Goal: Information Seeking & Learning: Learn about a topic

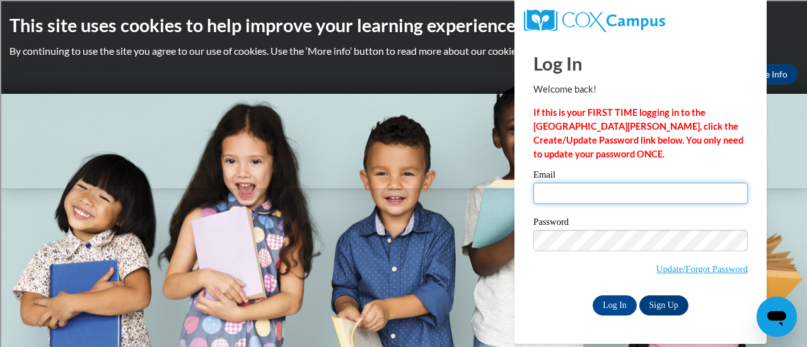
click at [571, 199] on input "Email" at bounding box center [640, 193] width 214 height 21
type input "[PERSON_NAME][EMAIL_ADDRESS][PERSON_NAME][DOMAIN_NAME]"
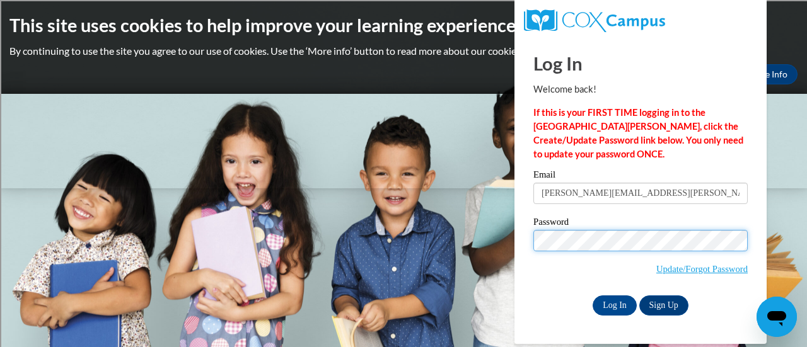
click at [593, 296] on input "Log In" at bounding box center [615, 306] width 44 height 20
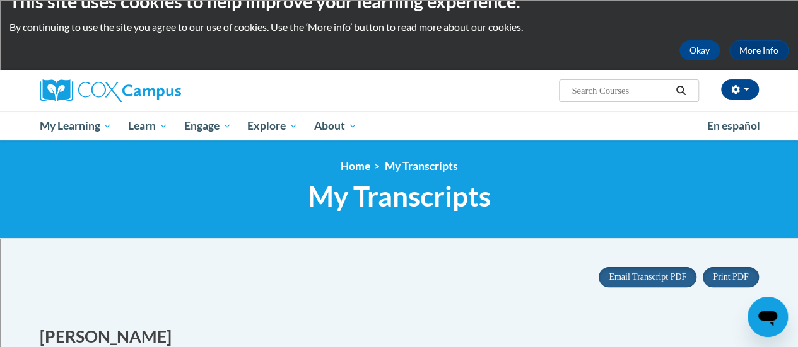
scroll to position [25, 0]
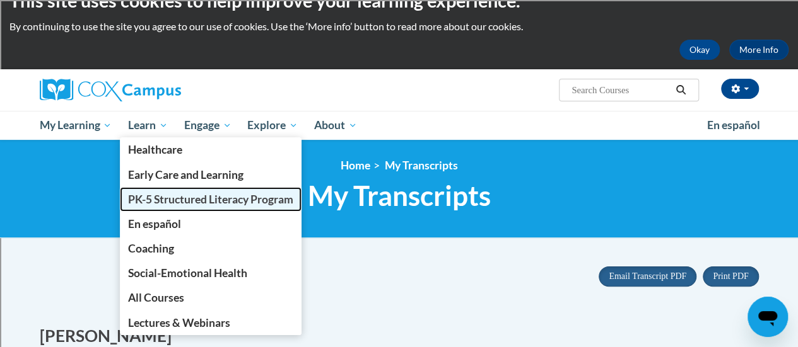
click at [167, 197] on span "PK-5 Structured Literacy Program" at bounding box center [210, 199] width 165 height 13
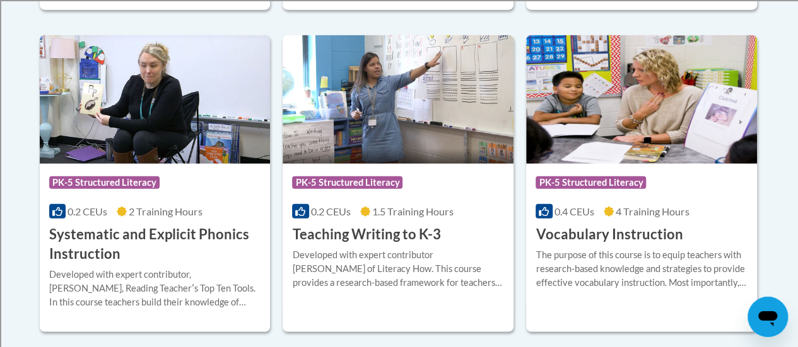
scroll to position [1504, 0]
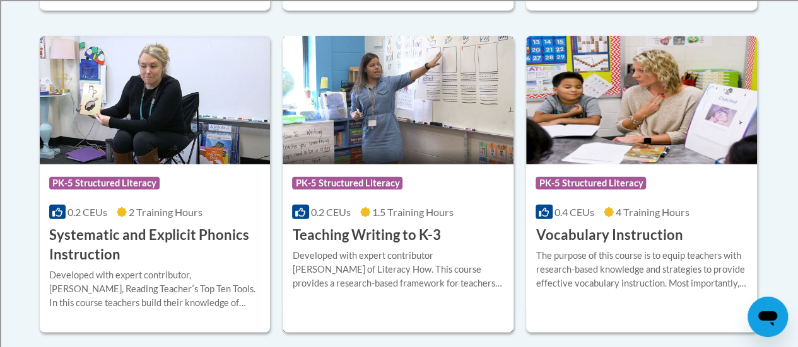
click at [402, 83] on img at bounding box center [397, 100] width 231 height 129
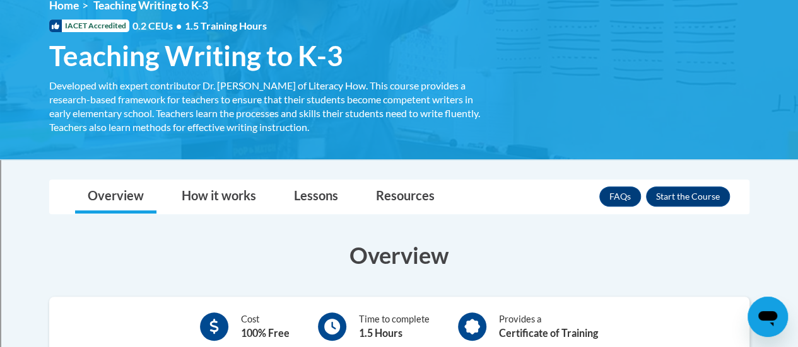
scroll to position [264, 0]
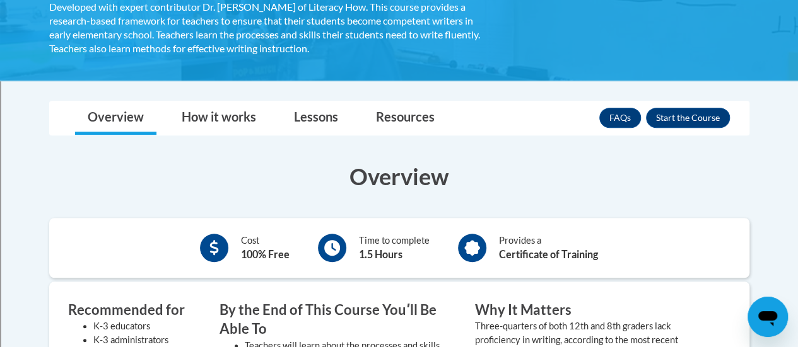
click at [301, 166] on h3 "Overview" at bounding box center [399, 177] width 700 height 32
click at [692, 117] on button "Enroll" at bounding box center [688, 118] width 84 height 20
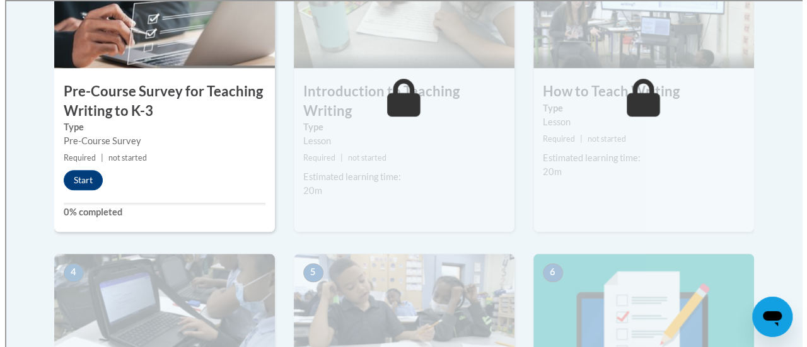
scroll to position [482, 0]
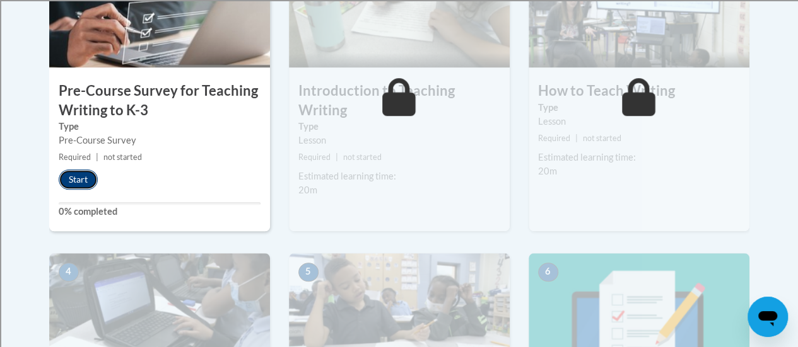
click at [72, 182] on button "Start" at bounding box center [78, 180] width 39 height 20
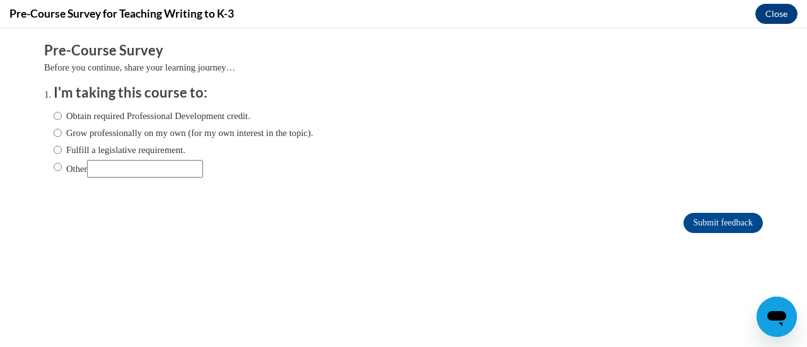
scroll to position [0, 0]
click at [158, 155] on label "Fulfill a legislative requirement." at bounding box center [120, 150] width 132 height 14
click at [62, 155] on input "Fulfill a legislative requirement." at bounding box center [58, 150] width 8 height 14
radio input "true"
click at [704, 219] on input "Submit feedback" at bounding box center [722, 223] width 79 height 20
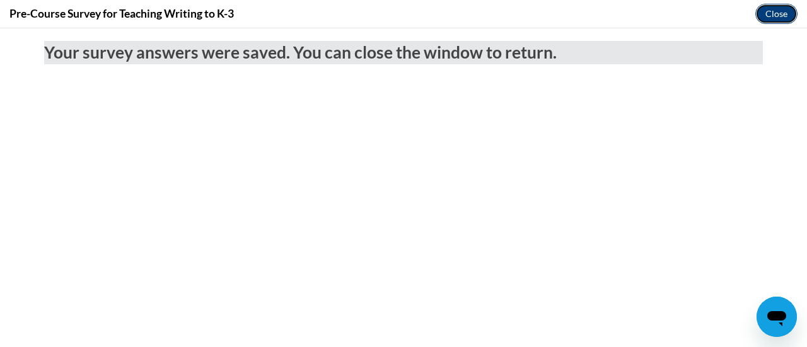
click at [769, 15] on button "Close" at bounding box center [776, 14] width 42 height 20
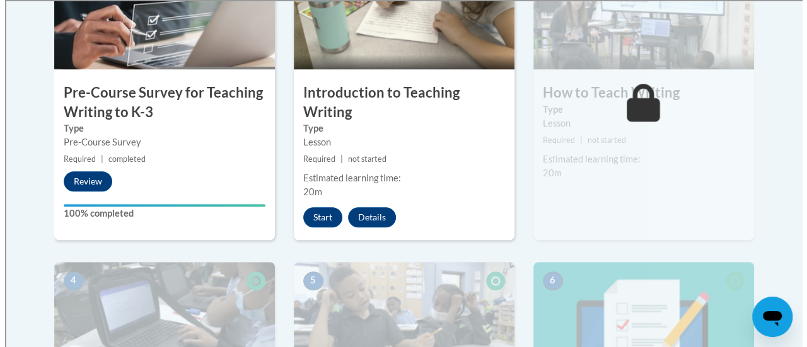
scroll to position [480, 0]
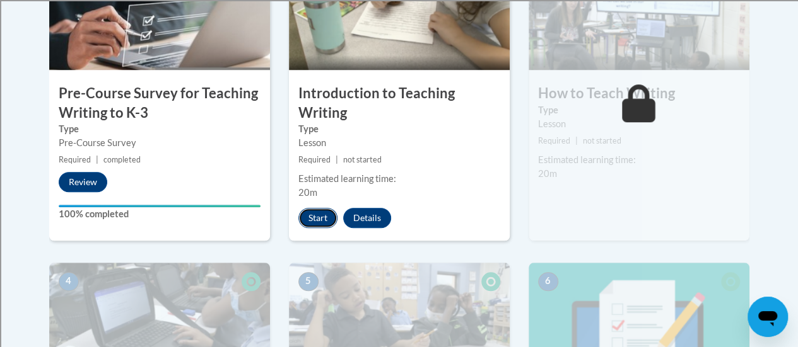
click at [319, 220] on button "Start" at bounding box center [317, 218] width 39 height 20
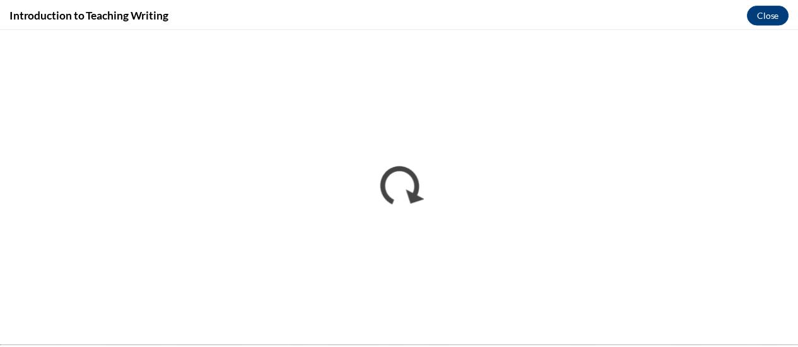
scroll to position [0, 0]
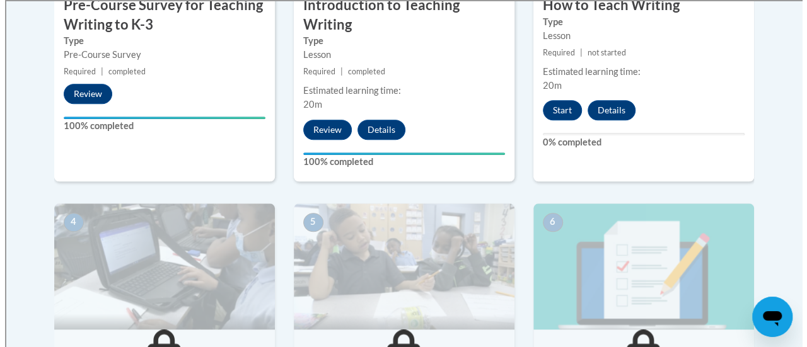
scroll to position [573, 0]
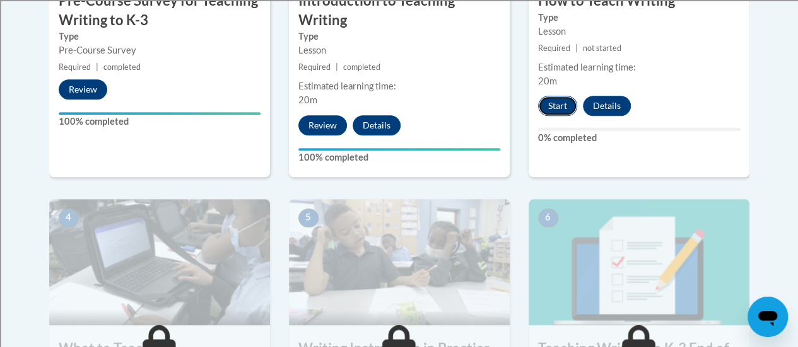
click at [548, 106] on button "Start" at bounding box center [557, 106] width 39 height 20
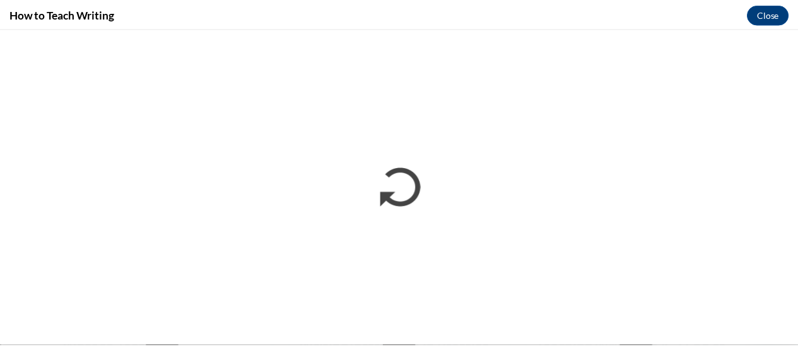
scroll to position [0, 0]
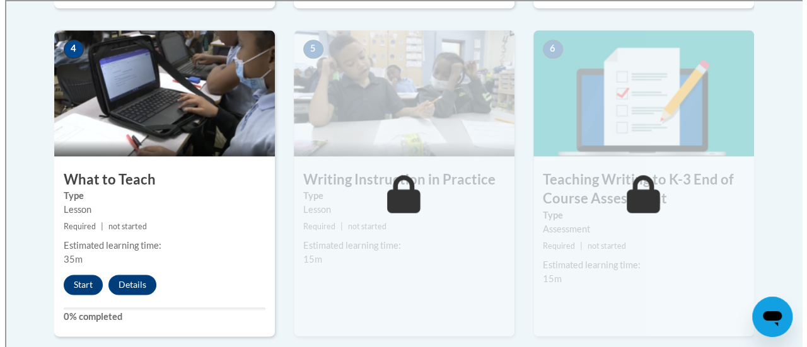
scroll to position [817, 0]
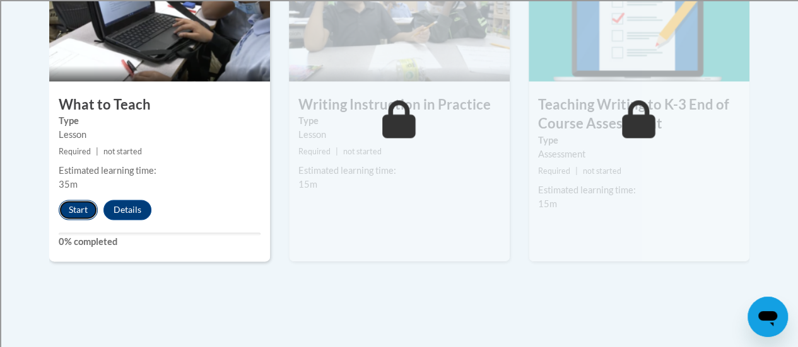
click at [72, 207] on button "Start" at bounding box center [78, 210] width 39 height 20
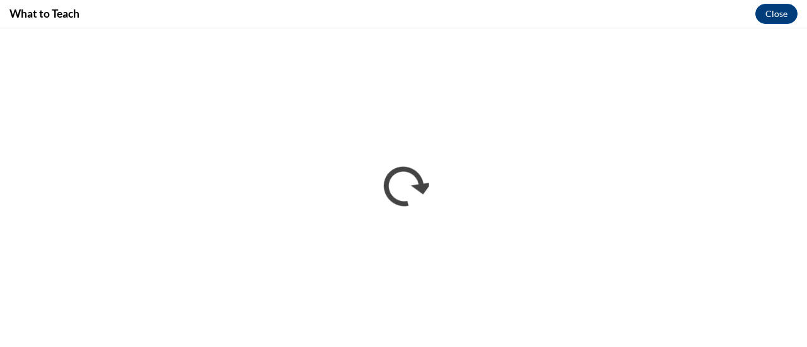
scroll to position [0, 0]
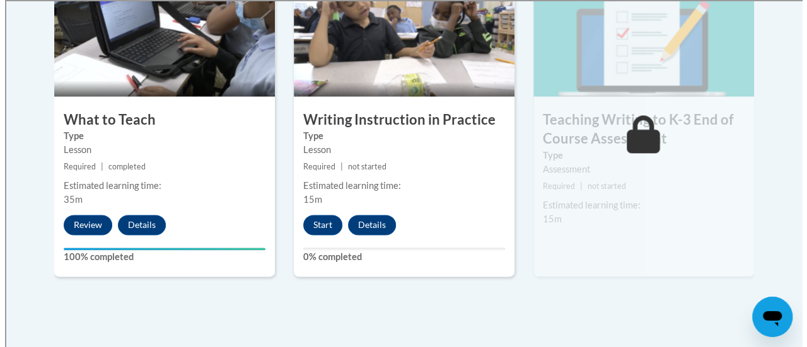
scroll to position [801, 0]
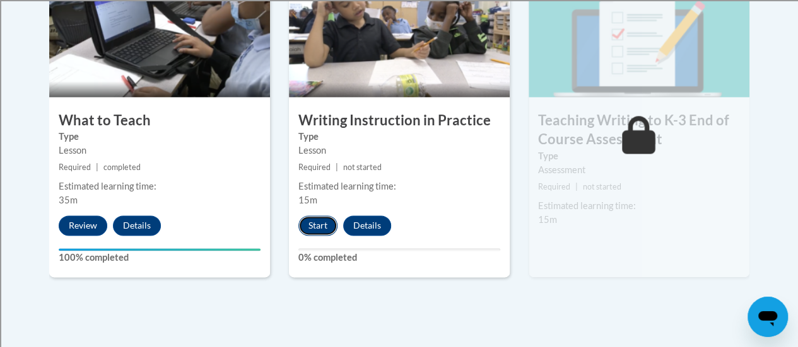
click at [314, 226] on button "Start" at bounding box center [317, 226] width 39 height 20
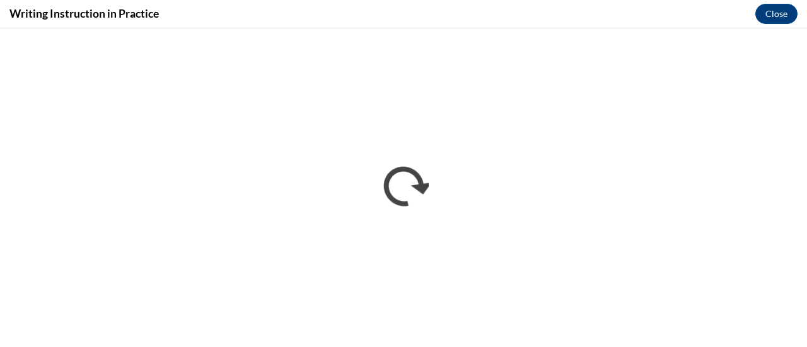
scroll to position [0, 0]
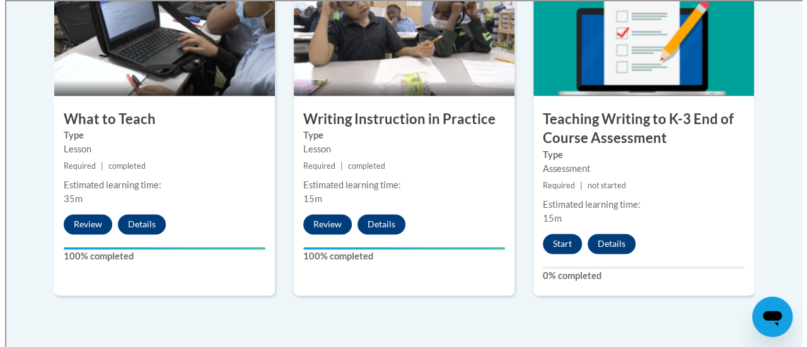
scroll to position [802, 0]
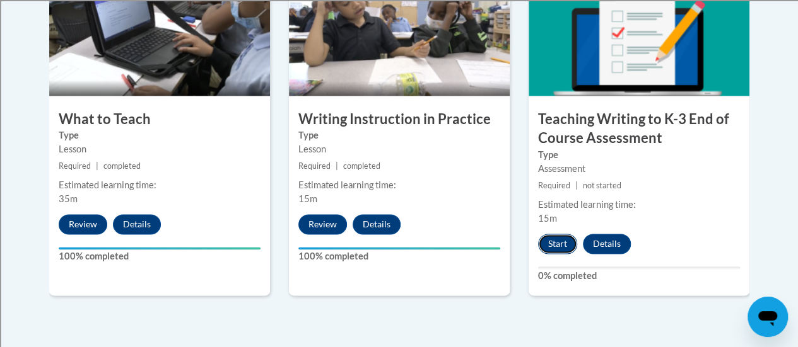
click at [556, 243] on button "Start" at bounding box center [557, 244] width 39 height 20
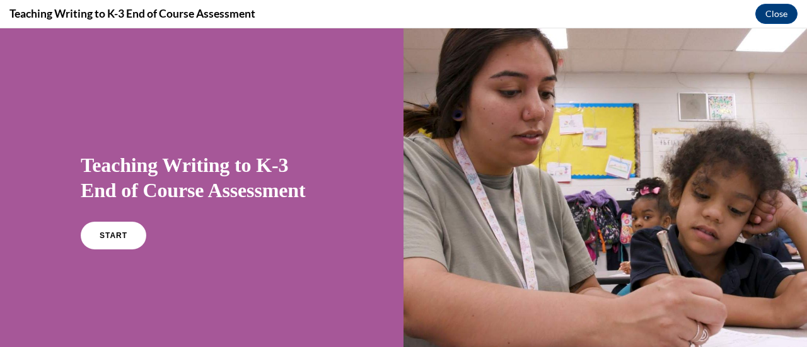
scroll to position [98, 0]
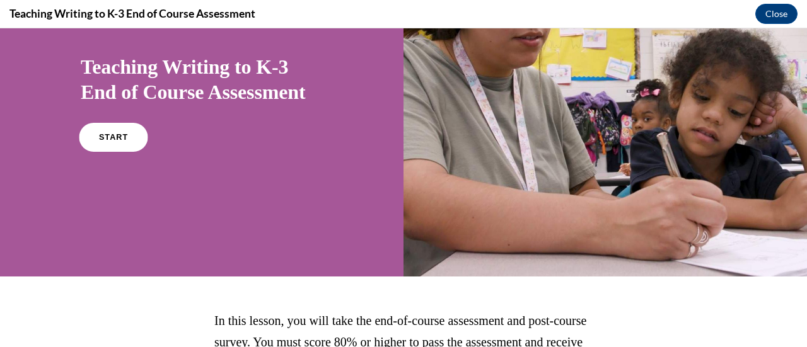
click at [112, 131] on link "START" at bounding box center [113, 137] width 69 height 29
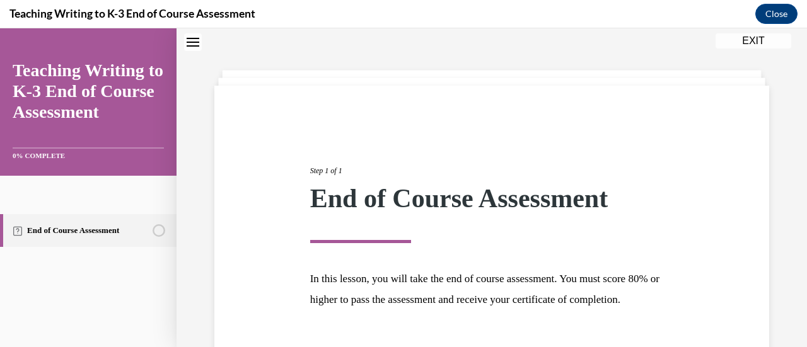
scroll to position [148, 0]
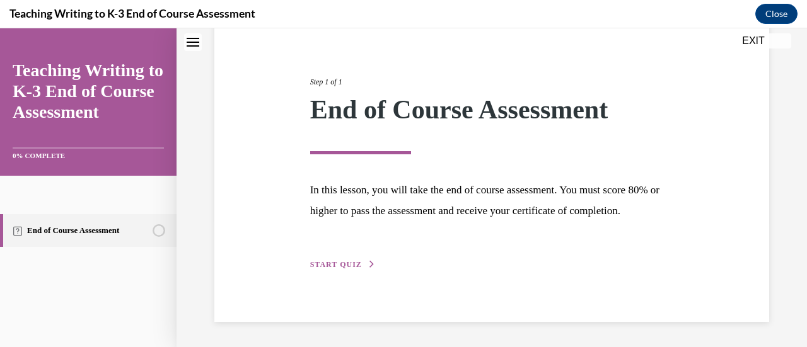
click at [332, 262] on span "START QUIZ" at bounding box center [336, 264] width 52 height 9
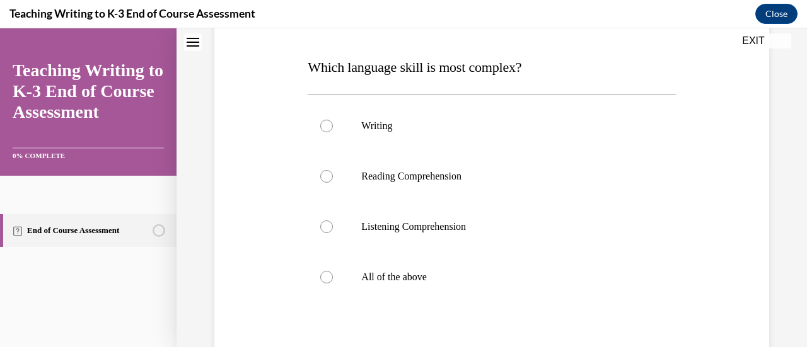
scroll to position [188, 0]
click at [351, 71] on span "Which language skill is most complex?" at bounding box center [415, 66] width 214 height 16
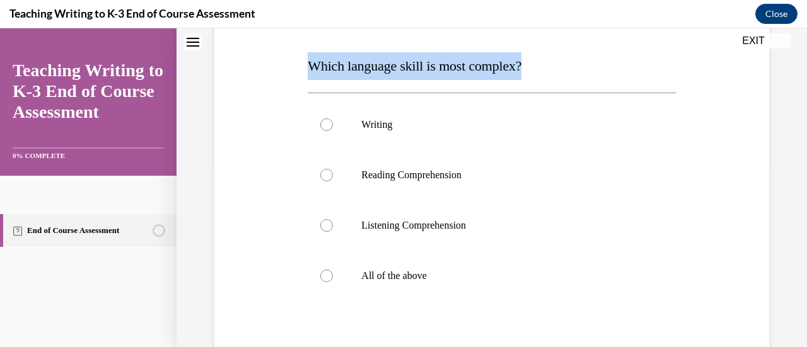
click at [351, 71] on span "Which language skill is most complex?" at bounding box center [415, 66] width 214 height 16
copy span "Which language skill is most complex?"
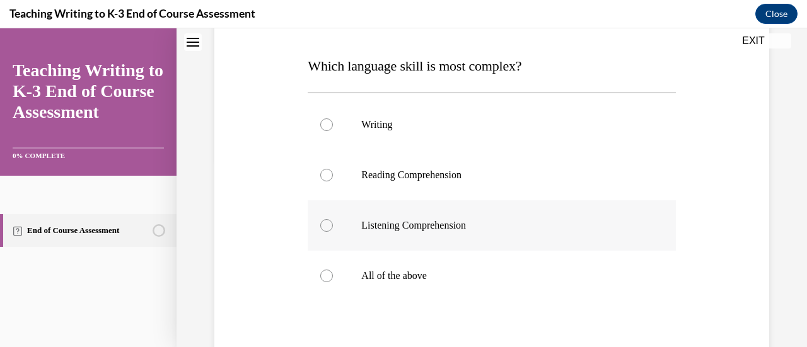
click at [369, 218] on label "Listening Comprehension" at bounding box center [492, 226] width 368 height 50
click at [333, 219] on input "Listening Comprehension" at bounding box center [326, 225] width 13 height 13
radio input "true"
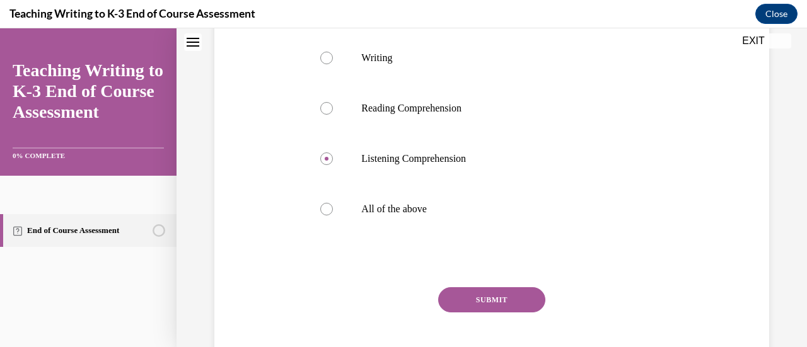
scroll to position [256, 0]
click at [482, 297] on button "SUBMIT" at bounding box center [491, 298] width 107 height 25
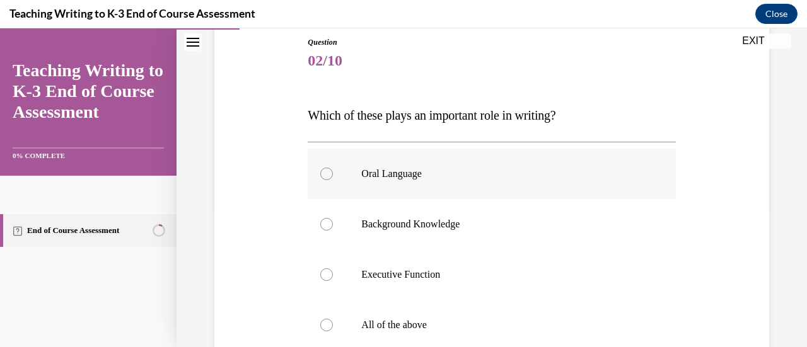
scroll to position [132, 0]
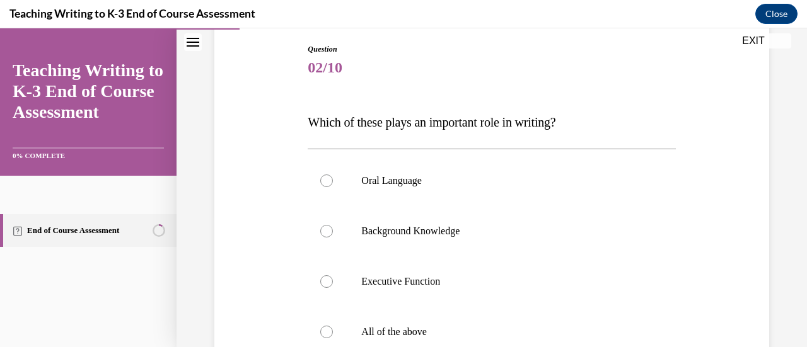
click at [443, 126] on span "Which of these plays an important role in writing?" at bounding box center [432, 122] width 248 height 14
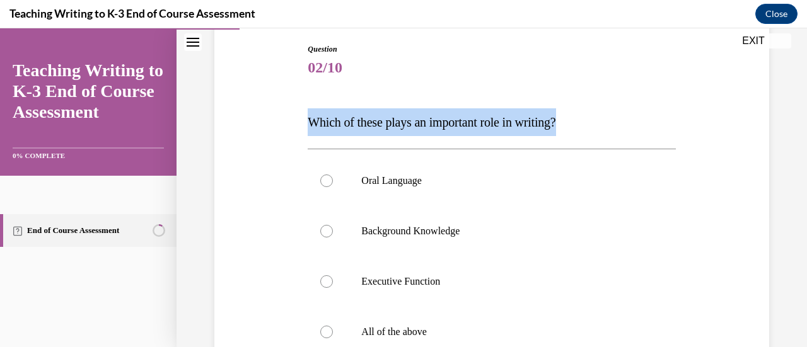
click at [443, 126] on span "Which of these plays an important role in writing?" at bounding box center [432, 122] width 248 height 14
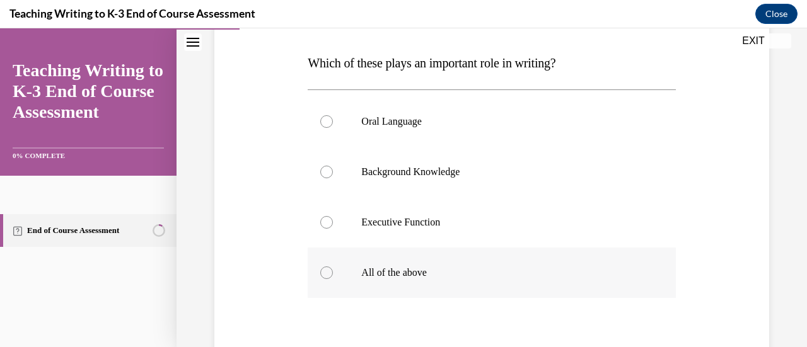
click at [412, 277] on p "All of the above" at bounding box center [502, 273] width 282 height 13
click at [333, 277] on input "All of the above" at bounding box center [326, 273] width 13 height 13
radio input "true"
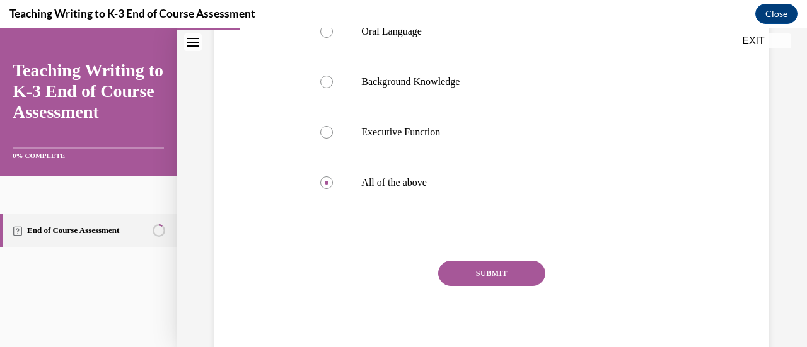
scroll to position [283, 0]
click at [468, 278] on button "SUBMIT" at bounding box center [491, 271] width 107 height 25
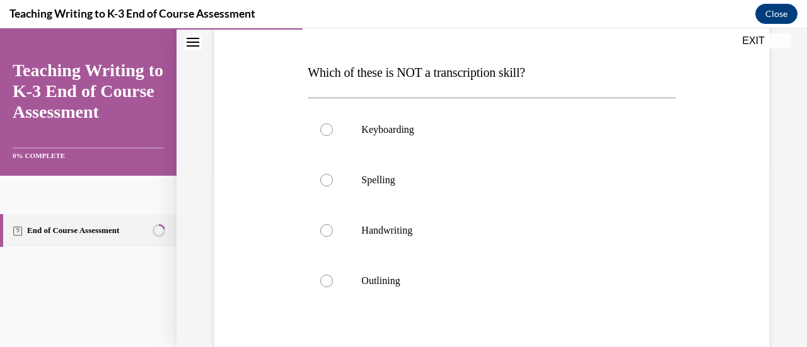
scroll to position [186, 0]
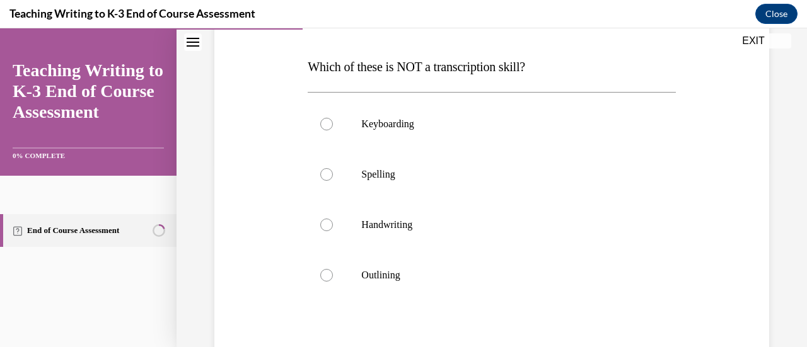
click at [402, 70] on span "Which of these is NOT a transcription skill?" at bounding box center [417, 67] width 218 height 14
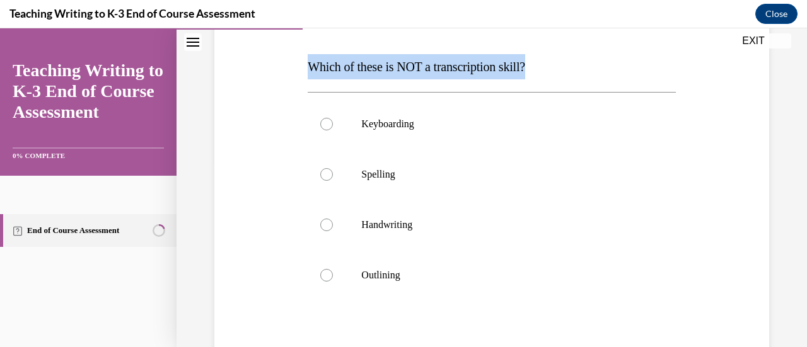
click at [402, 70] on span "Which of these is NOT a transcription skill?" at bounding box center [417, 67] width 218 height 14
copy span "Which of these is NOT a transcription skill?"
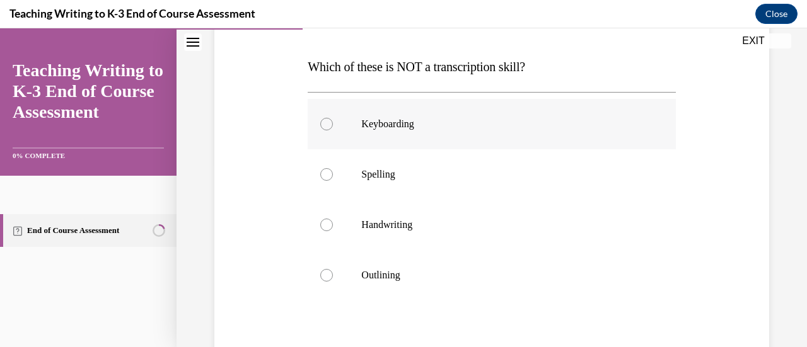
click at [629, 104] on label "Keyboarding" at bounding box center [492, 124] width 368 height 50
click at [333, 118] on input "Keyboarding" at bounding box center [326, 124] width 13 height 13
radio input "true"
click at [355, 181] on label "Spelling" at bounding box center [492, 174] width 368 height 50
click at [333, 181] on input "Spelling" at bounding box center [326, 174] width 13 height 13
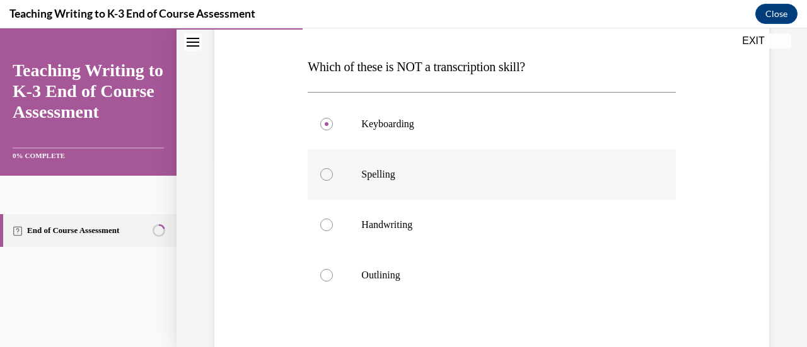
radio input "true"
click at [361, 277] on p "Outlining" at bounding box center [502, 275] width 282 height 13
click at [333, 277] on input "Outlining" at bounding box center [326, 275] width 13 height 13
radio input "true"
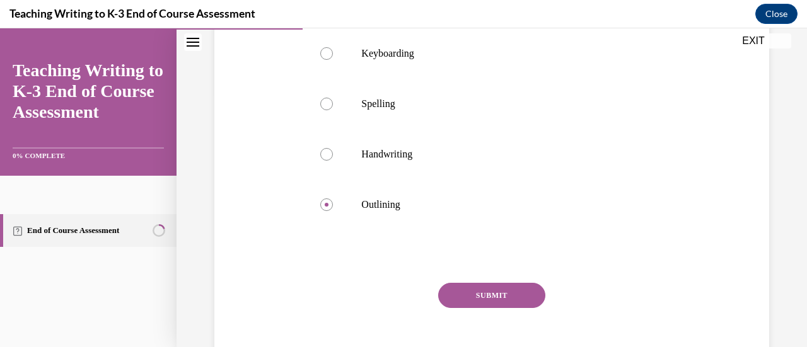
scroll to position [258, 0]
click at [480, 294] on button "SUBMIT" at bounding box center [491, 294] width 107 height 25
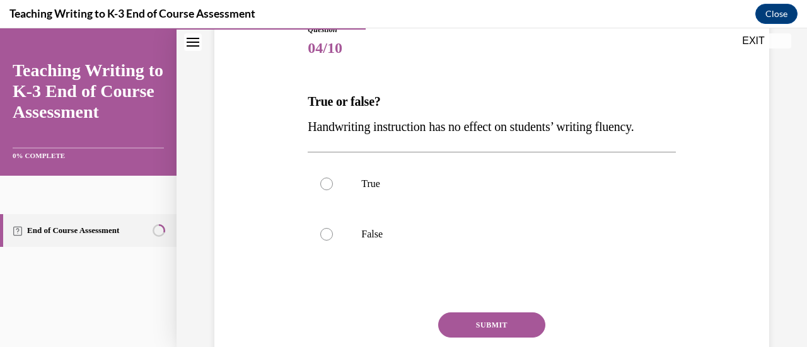
scroll to position [152, 0]
click at [412, 252] on label "False" at bounding box center [492, 234] width 368 height 50
click at [333, 240] on input "False" at bounding box center [326, 234] width 13 height 13
radio input "true"
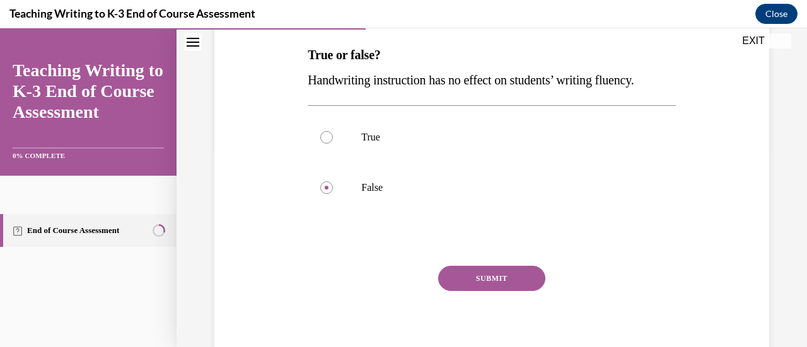
click at [482, 271] on button "SUBMIT" at bounding box center [491, 278] width 107 height 25
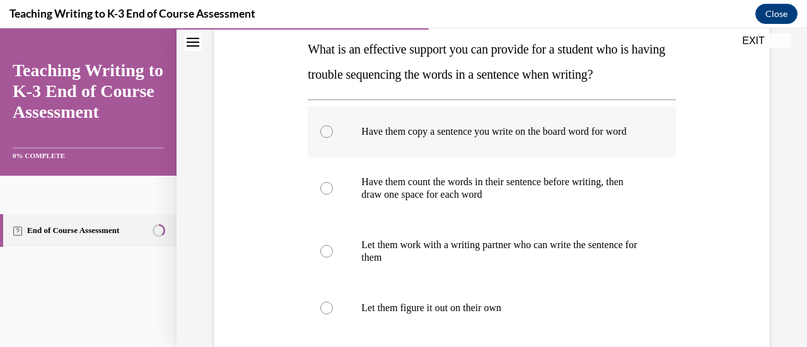
scroll to position [204, 0]
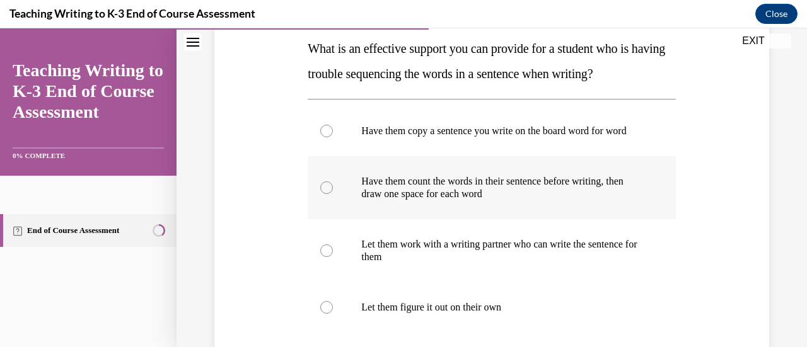
click at [424, 201] on p "Have them count the words in their sentence before writing, then draw one space…" at bounding box center [502, 187] width 282 height 25
click at [333, 194] on input "Have them count the words in their sentence before writing, then draw one space…" at bounding box center [326, 188] width 13 height 13
radio input "true"
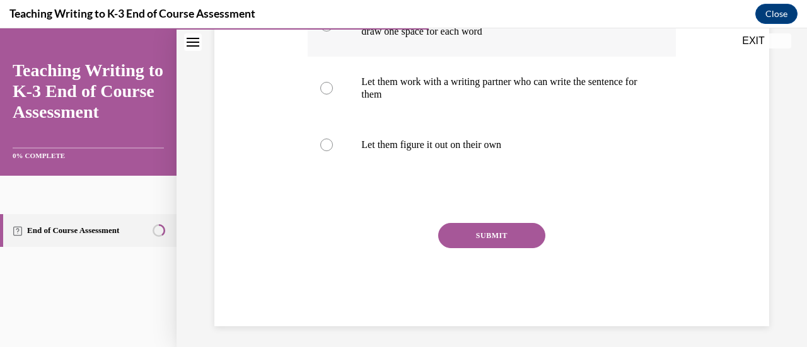
scroll to position [368, 0]
click at [503, 248] on button "SUBMIT" at bounding box center [491, 235] width 107 height 25
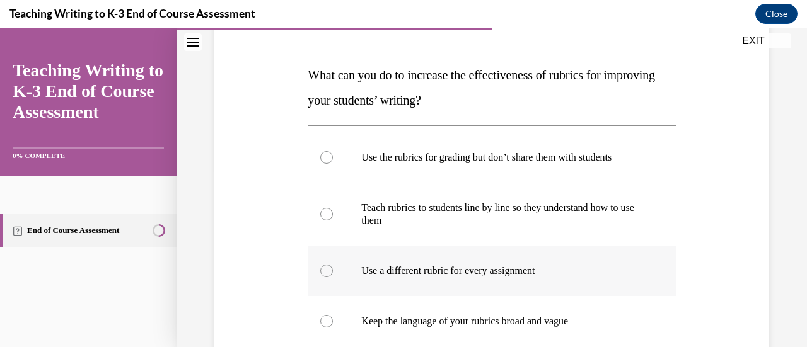
scroll to position [177, 0]
drag, startPoint x: 593, startPoint y: 230, endPoint x: 620, endPoint y: 214, distance: 31.7
click at [620, 214] on p "Teach rubrics to students line by line so they understand how to use them" at bounding box center [502, 214] width 282 height 25
click at [333, 214] on input "Teach rubrics to students line by line so they understand how to use them" at bounding box center [326, 215] width 13 height 13
radio input "true"
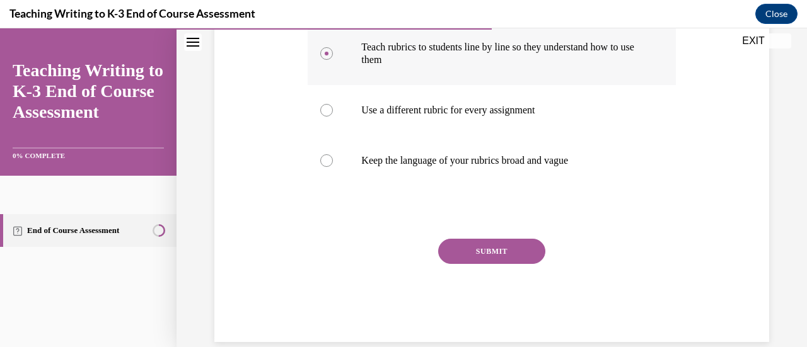
scroll to position [339, 0]
click at [513, 244] on button "SUBMIT" at bounding box center [491, 250] width 107 height 25
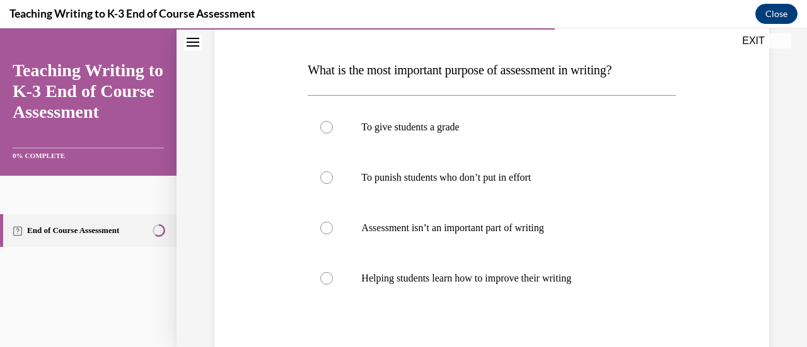
scroll to position [183, 0]
click at [572, 282] on p "Helping students learn how to improve their writing" at bounding box center [502, 278] width 282 height 13
click at [333, 282] on input "Helping students learn how to improve their writing" at bounding box center [326, 278] width 13 height 13
radio input "true"
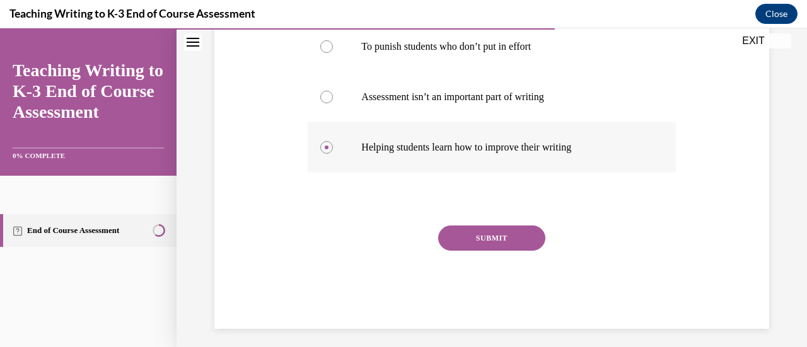
scroll to position [319, 0]
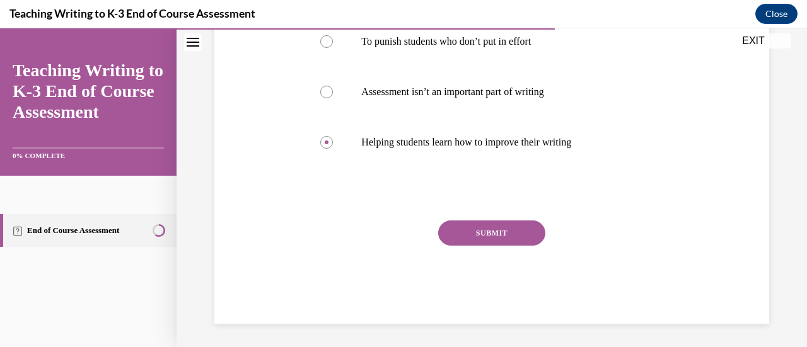
click at [499, 244] on button "SUBMIT" at bounding box center [491, 233] width 107 height 25
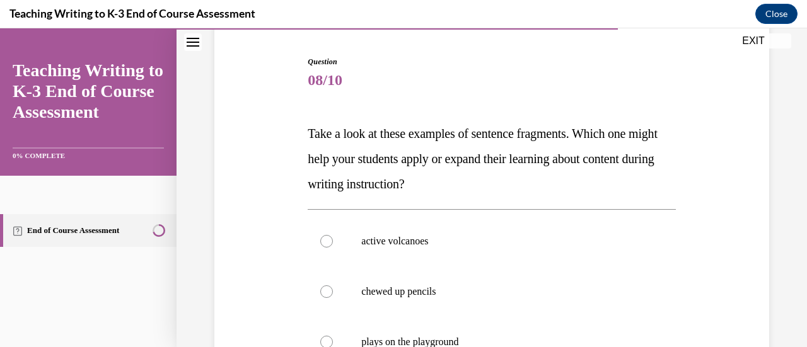
scroll to position [114, 0]
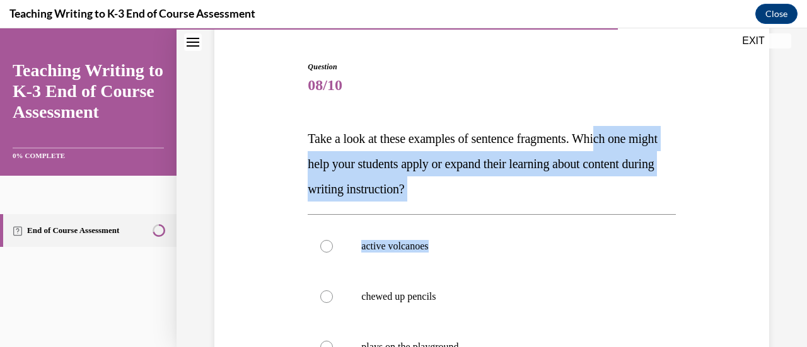
drag, startPoint x: 551, startPoint y: 219, endPoint x: 620, endPoint y: 134, distance: 109.4
click at [620, 134] on div "Question 08/10 Take a look at these examples of sentence fragments. Which one m…" at bounding box center [492, 320] width 368 height 518
click at [620, 134] on span "Take a look at these examples of sentence fragments. Which one might help your …" at bounding box center [482, 164] width 349 height 64
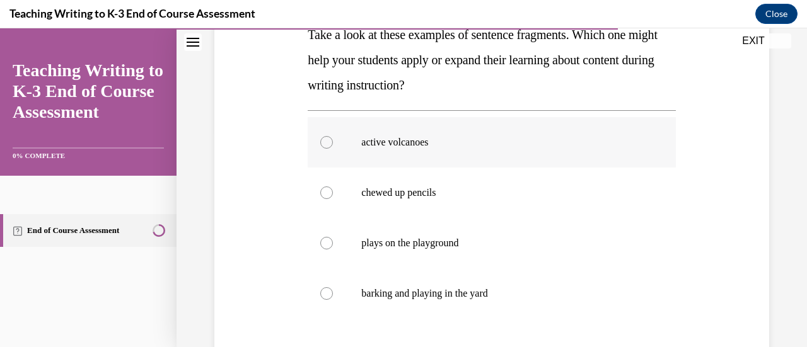
scroll to position [214, 0]
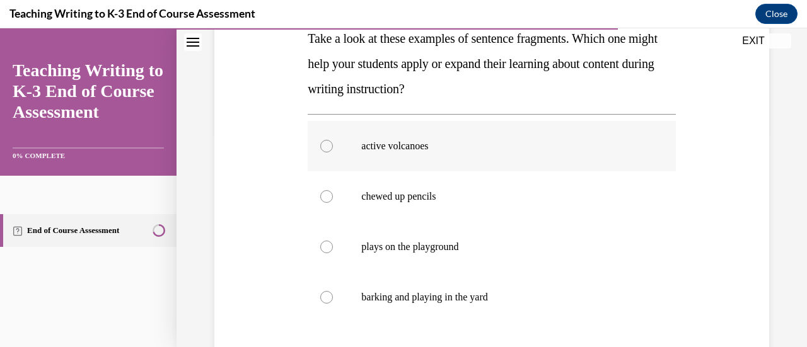
click at [431, 144] on p "active volcanoes" at bounding box center [502, 146] width 282 height 13
click at [333, 144] on input "active volcanoes" at bounding box center [326, 146] width 13 height 13
radio input "true"
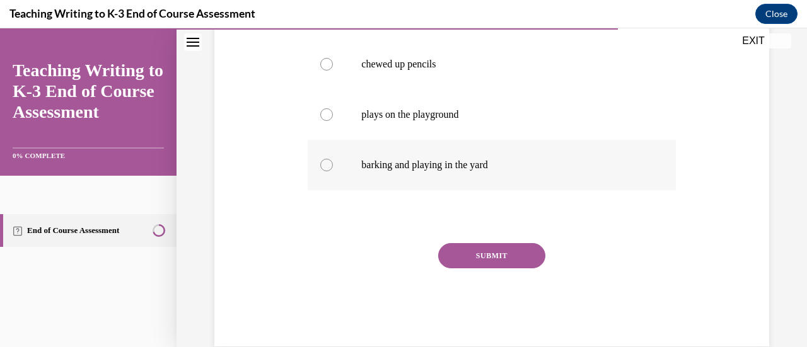
scroll to position [348, 0]
click at [506, 264] on button "SUBMIT" at bounding box center [491, 254] width 107 height 25
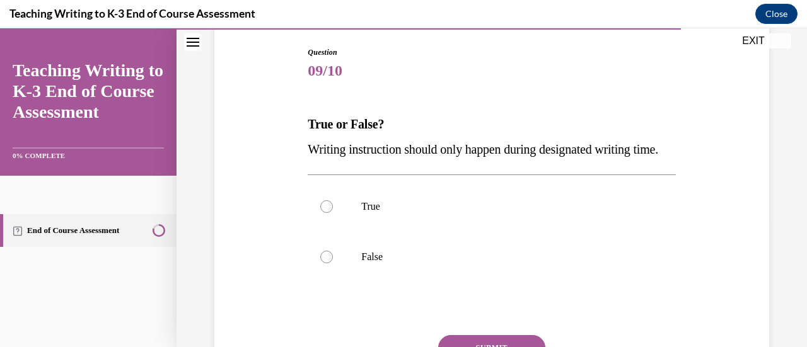
scroll to position [129, 0]
click at [454, 273] on label "False" at bounding box center [492, 256] width 368 height 50
click at [333, 263] on input "False" at bounding box center [326, 256] width 13 height 13
radio input "true"
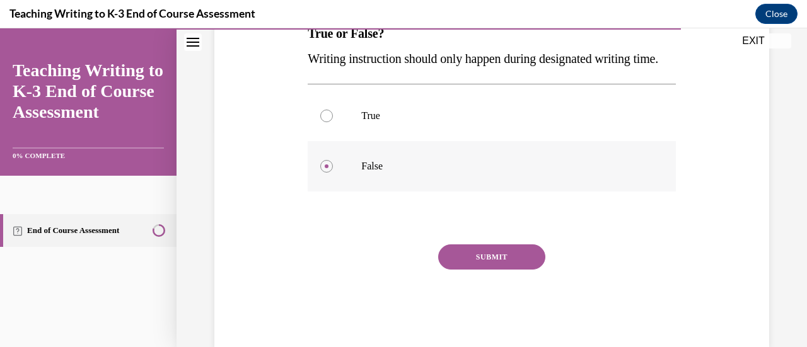
scroll to position [234, 0]
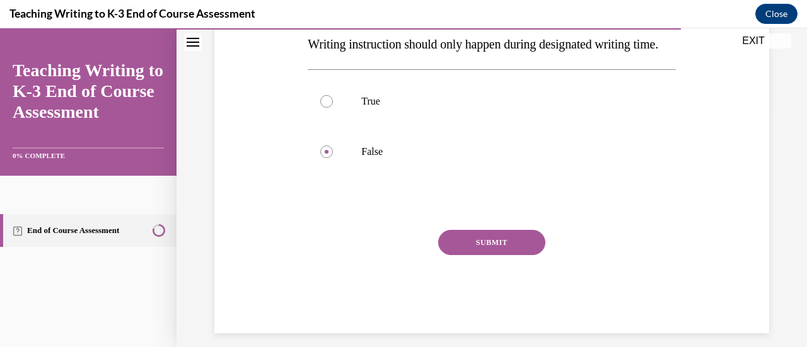
click at [487, 255] on button "SUBMIT" at bounding box center [491, 242] width 107 height 25
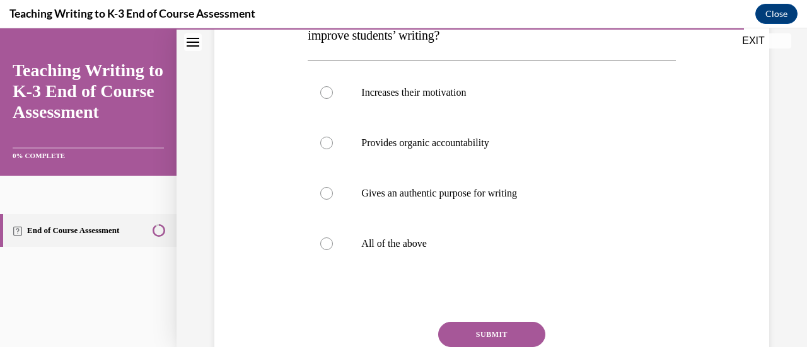
scroll to position [246, 0]
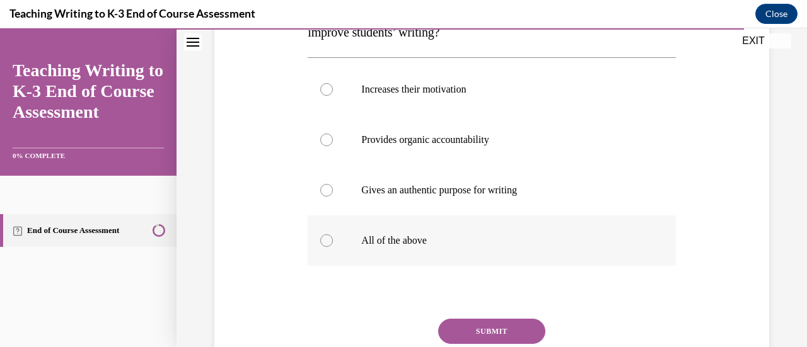
click at [477, 233] on label "All of the above" at bounding box center [492, 241] width 368 height 50
click at [333, 235] on input "All of the above" at bounding box center [326, 241] width 13 height 13
radio input "true"
click at [486, 328] on button "SUBMIT" at bounding box center [491, 331] width 107 height 25
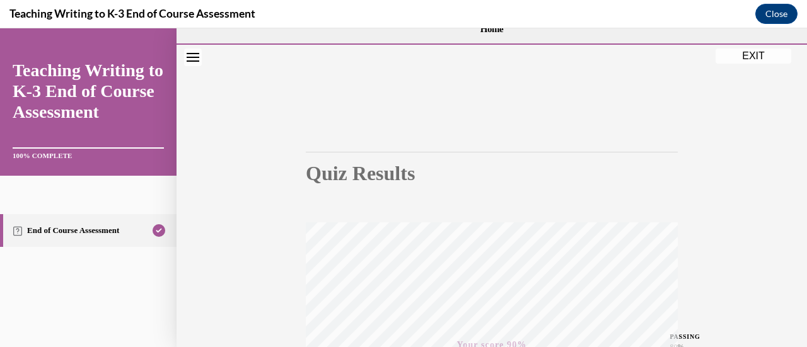
scroll to position [0, 0]
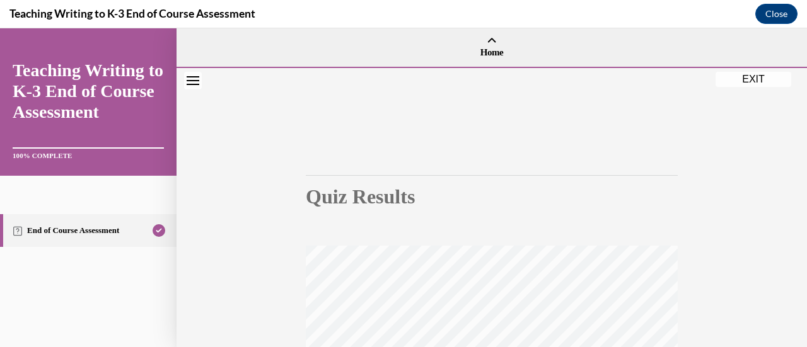
click at [760, 81] on button "EXIT" at bounding box center [754, 79] width 76 height 15
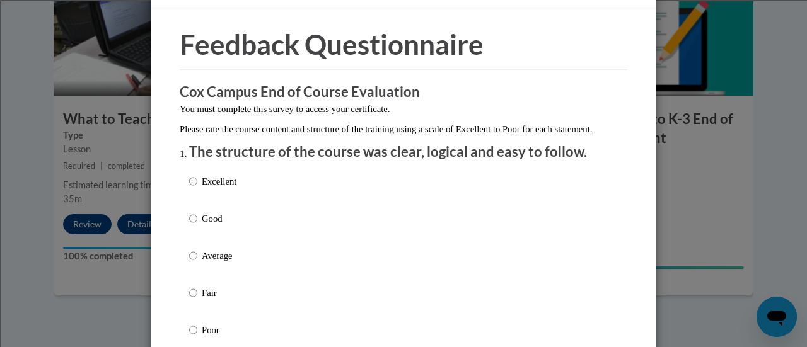
scroll to position [36, 0]
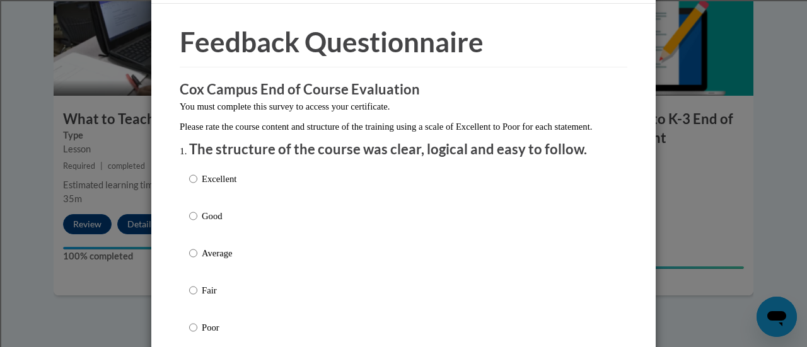
click at [218, 223] on p "Good" at bounding box center [219, 216] width 35 height 14
click at [197, 223] on input "Good" at bounding box center [193, 216] width 8 height 14
radio input "true"
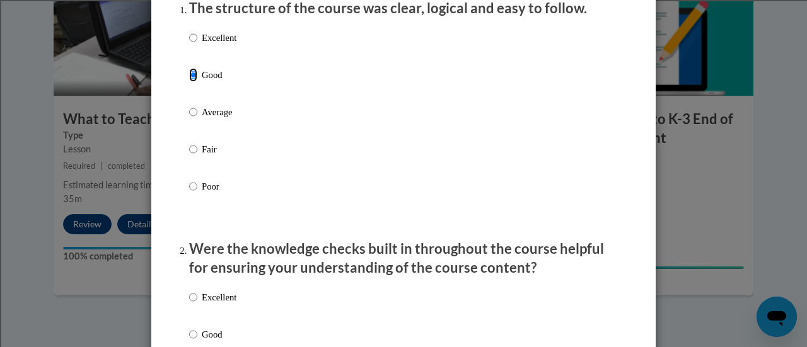
scroll to position [335, 0]
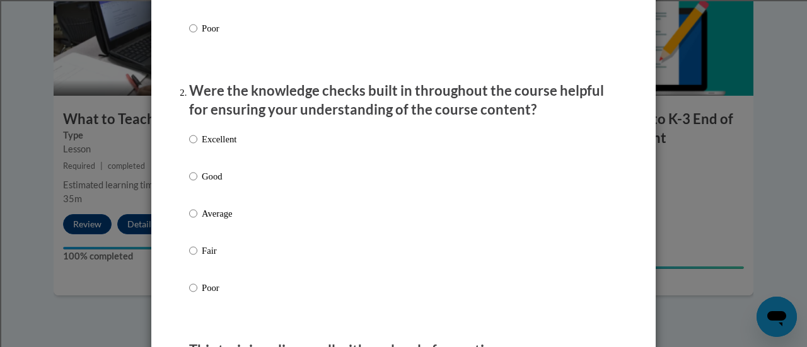
click at [208, 183] on p "Good" at bounding box center [219, 177] width 35 height 14
click at [197, 183] on input "Good" at bounding box center [193, 177] width 8 height 14
radio input "true"
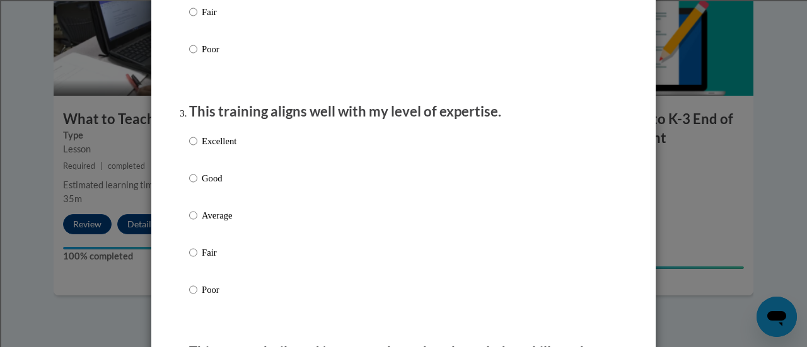
scroll to position [576, 0]
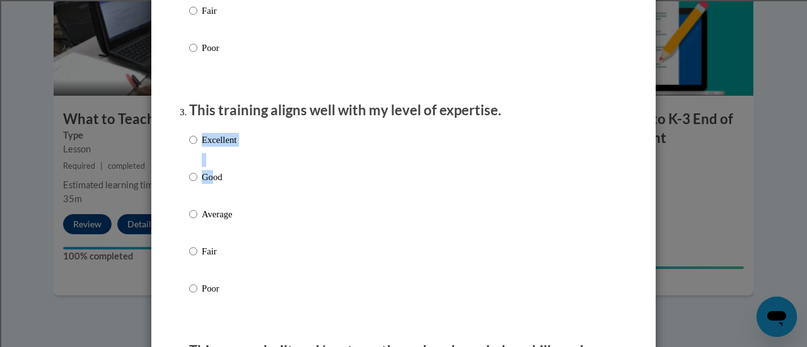
drag, startPoint x: 207, startPoint y: 180, endPoint x: 207, endPoint y: 187, distance: 6.9
click at [207, 187] on div "Excellent Good Average Fair Poor" at bounding box center [212, 224] width 47 height 195
click at [207, 184] on p "Good" at bounding box center [219, 177] width 35 height 14
click at [197, 184] on input "Good" at bounding box center [193, 177] width 8 height 14
radio input "true"
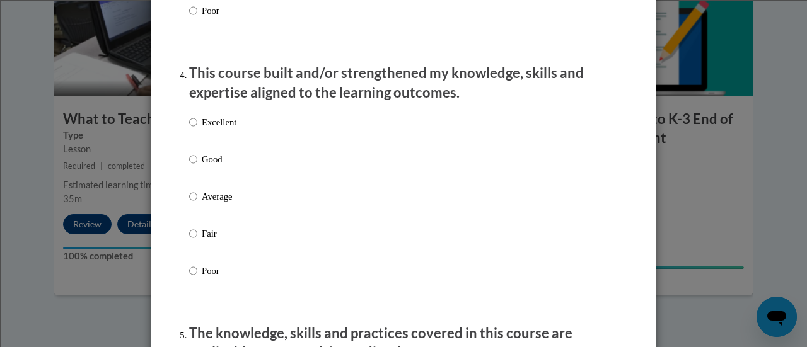
scroll to position [860, 0]
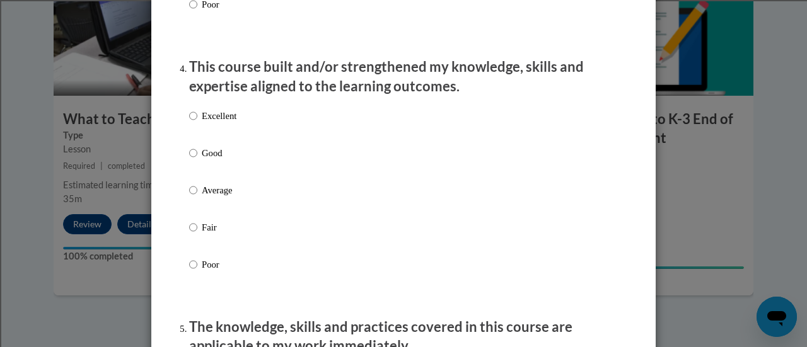
click at [202, 160] on p "Good" at bounding box center [219, 153] width 35 height 14
click at [197, 160] on input "Good" at bounding box center [193, 153] width 8 height 14
radio input "true"
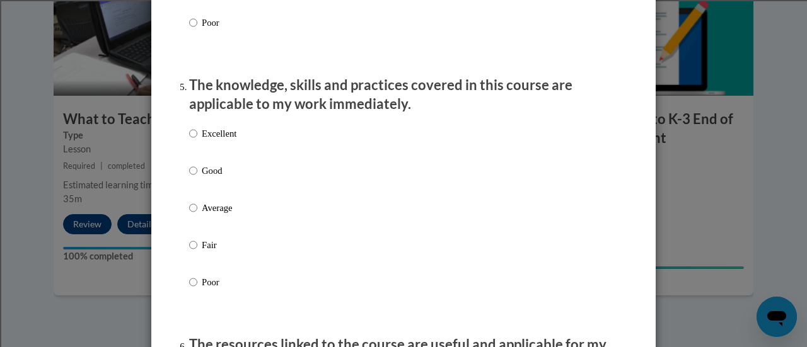
scroll to position [1103, 0]
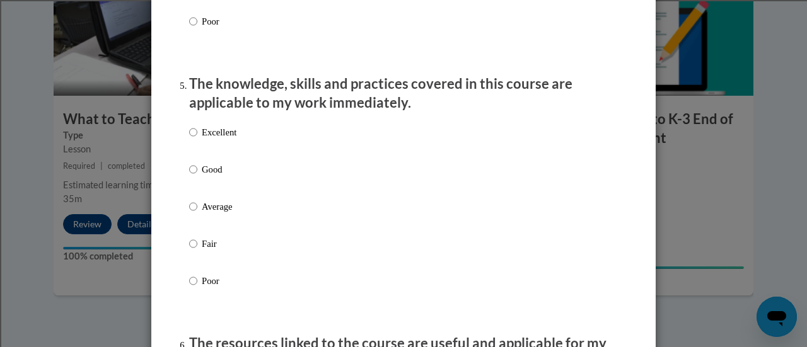
click at [206, 177] on p "Good" at bounding box center [219, 170] width 35 height 14
click at [197, 177] on input "Good" at bounding box center [193, 170] width 8 height 14
radio input "true"
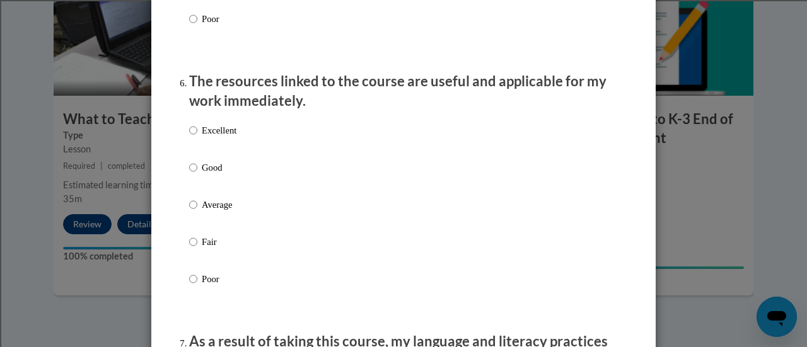
scroll to position [1366, 0]
click at [203, 173] on p "Good" at bounding box center [219, 167] width 35 height 14
click at [197, 173] on input "Good" at bounding box center [193, 167] width 8 height 14
radio input "true"
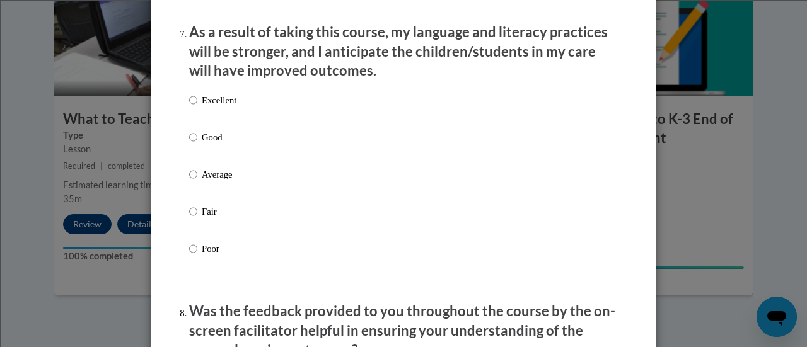
scroll to position [1679, 0]
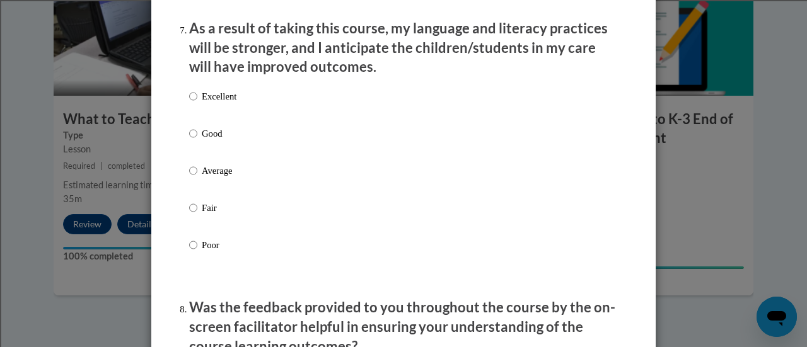
click at [202, 141] on p "Good" at bounding box center [219, 134] width 35 height 14
click at [197, 141] on input "Good" at bounding box center [193, 134] width 8 height 14
radio input "true"
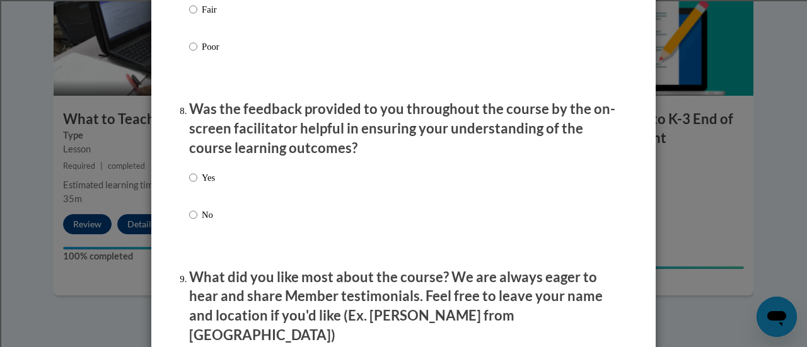
scroll to position [1878, 0]
click at [202, 184] on p "Yes" at bounding box center [208, 177] width 13 height 14
click at [197, 184] on input "Yes" at bounding box center [193, 177] width 8 height 14
radio input "true"
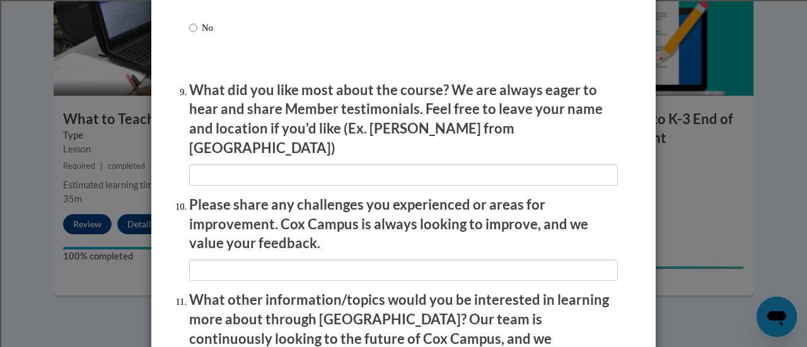
scroll to position [2274, 0]
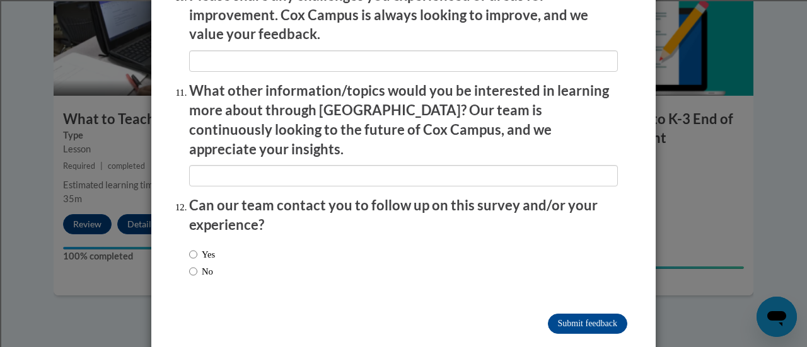
click at [199, 265] on label "No" at bounding box center [201, 272] width 24 height 14
click at [197, 265] on input "No" at bounding box center [193, 272] width 8 height 14
radio input "true"
click at [565, 314] on input "Submit feedback" at bounding box center [587, 324] width 79 height 20
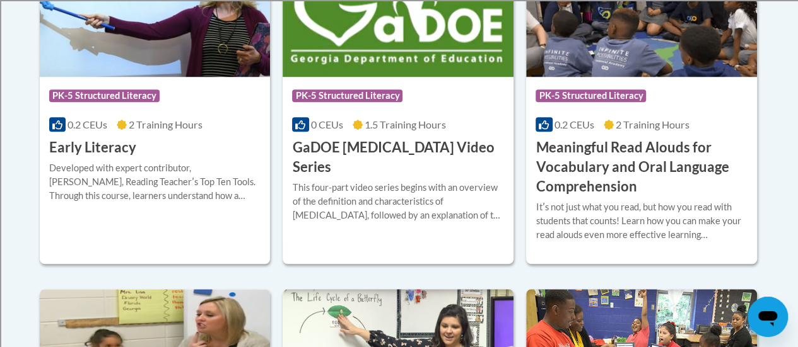
scroll to position [282, 0]
